Goal: Transaction & Acquisition: Book appointment/travel/reservation

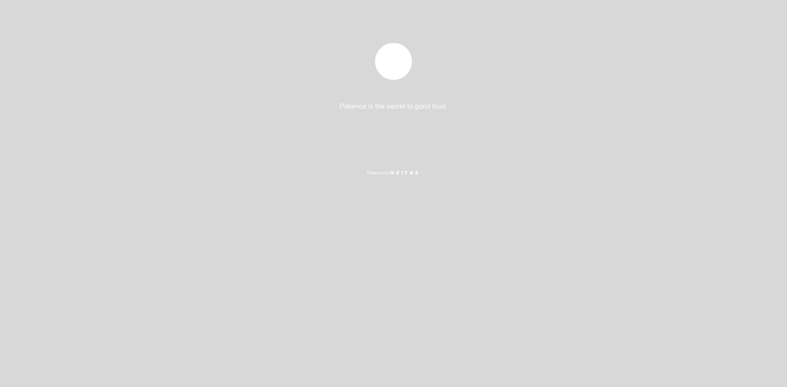
select select "es"
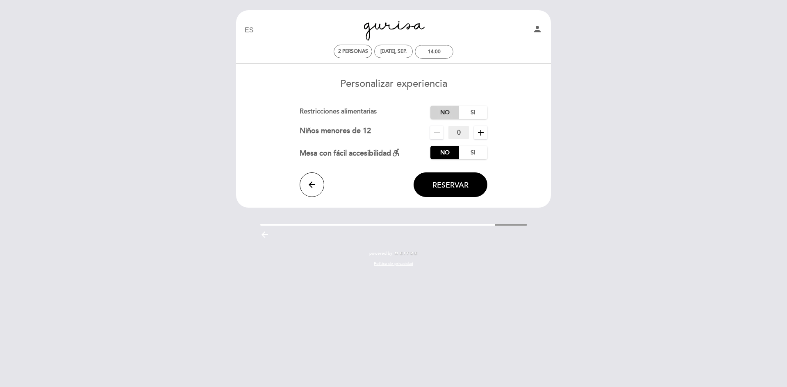
click at [453, 114] on label "No" at bounding box center [445, 113] width 29 height 14
click at [451, 185] on span "Reservar" at bounding box center [451, 185] width 36 height 9
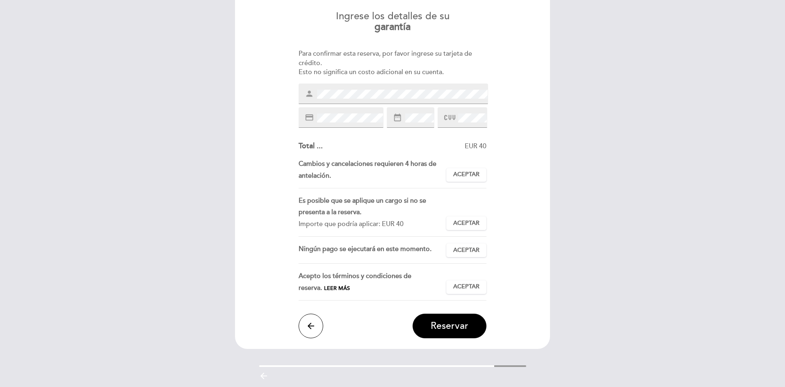
scroll to position [82, 0]
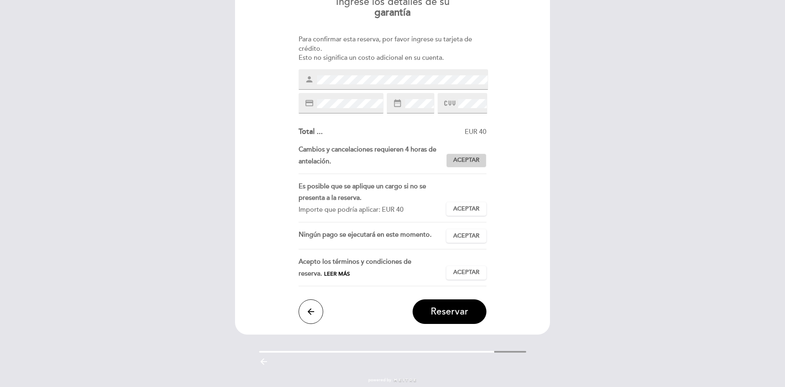
click at [474, 165] on button "Aceptar Aceptado" at bounding box center [466, 161] width 40 height 14
click at [474, 211] on span "Aceptar" at bounding box center [466, 209] width 26 height 9
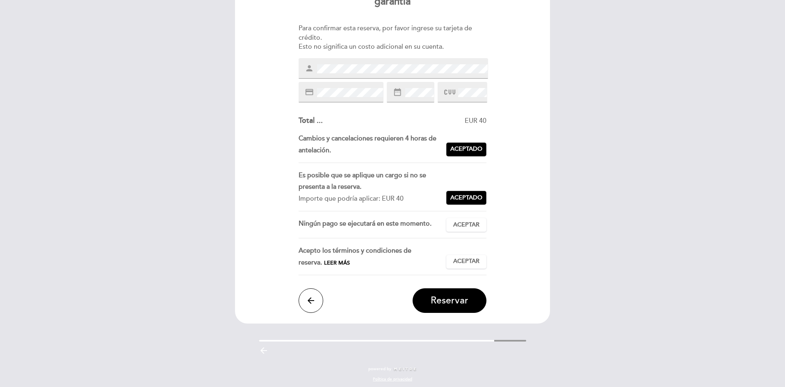
scroll to position [96, 0]
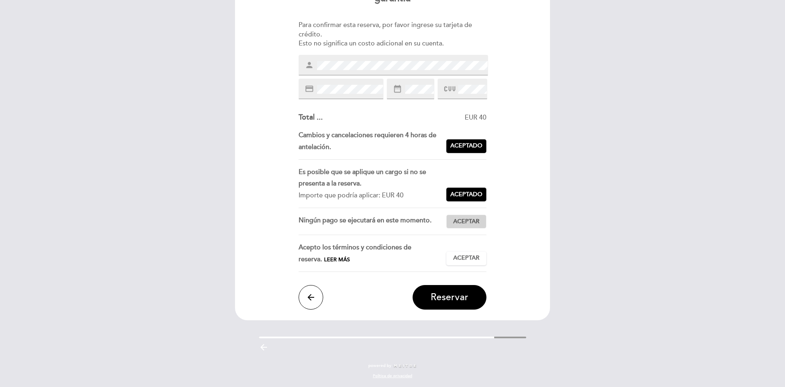
click at [466, 221] on span "Aceptar" at bounding box center [466, 222] width 26 height 9
click at [473, 258] on span "Aceptar" at bounding box center [466, 258] width 26 height 9
click at [458, 296] on span "Reservar" at bounding box center [450, 297] width 38 height 11
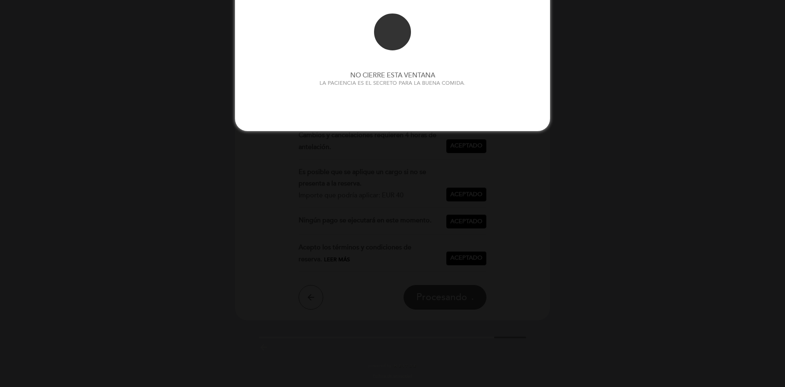
scroll to position [0, 0]
